Goal: Task Accomplishment & Management: Use online tool/utility

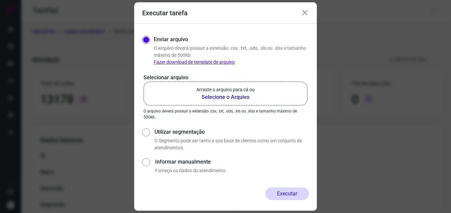
click at [214, 98] on b "Selecione o Arquivo" at bounding box center [225, 97] width 58 height 8
click at [0, 0] on input "Arraste o arquivo para cá ou Selecione o Arquivo" at bounding box center [0, 0] width 0 height 0
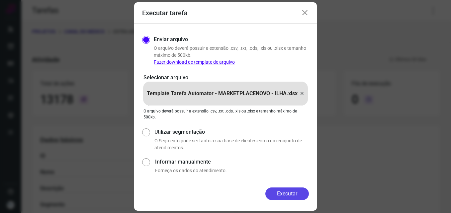
click at [290, 196] on button "Executar" at bounding box center [286, 193] width 43 height 13
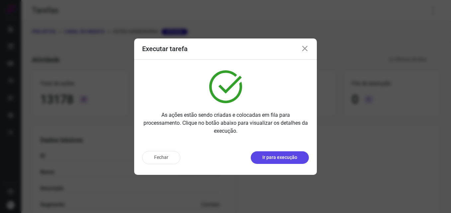
click at [285, 162] on button "Ir para execução" at bounding box center [280, 157] width 58 height 13
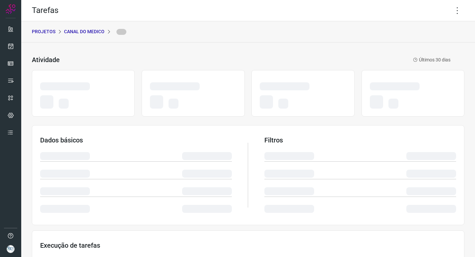
click at [450, 9] on div "Tarefas PROJETOS CANAL DO MEDICO Atividade Últimos 30 dias Dados básicos Filtro…" at bounding box center [248, 128] width 454 height 257
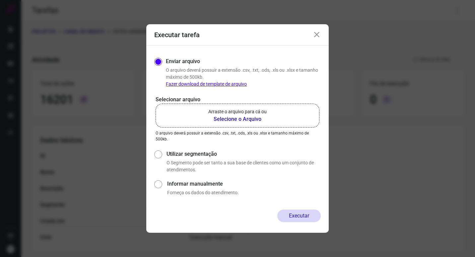
click at [254, 119] on b "Selecione o Arquivo" at bounding box center [237, 119] width 58 height 8
click at [0, 0] on input "Arraste o arquivo para cá ou Selecione o Arquivo" at bounding box center [0, 0] width 0 height 0
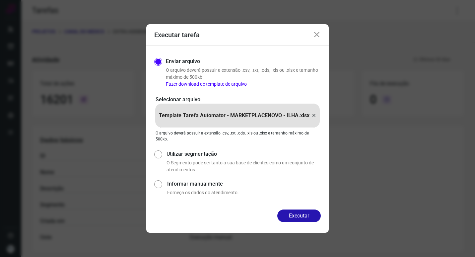
click at [288, 213] on button "Executar" at bounding box center [298, 215] width 43 height 13
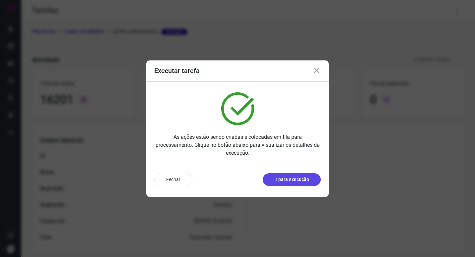
click at [302, 180] on p "Ir para execução" at bounding box center [291, 179] width 35 height 7
